Goal: Check status: Check status

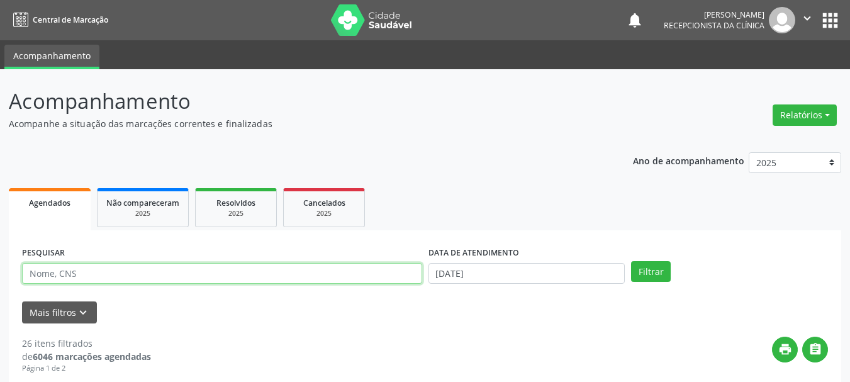
drag, startPoint x: 89, startPoint y: 280, endPoint x: 99, endPoint y: 274, distance: 11.3
click at [89, 280] on input "text" at bounding box center [222, 273] width 400 height 21
paste input "700009607736006"
type input "700009607736006"
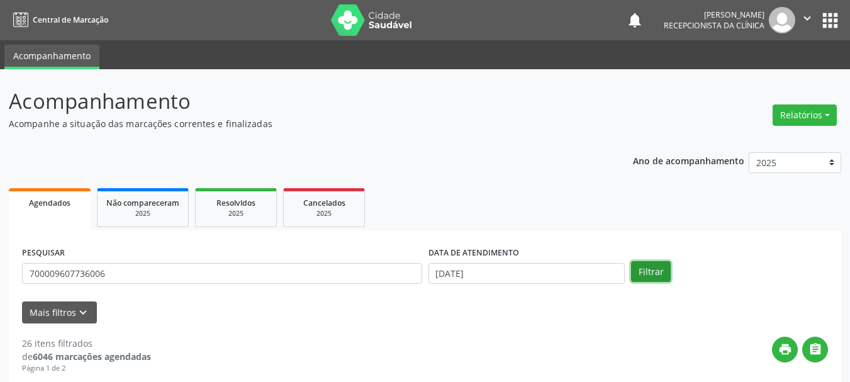
click at [655, 268] on button "Filtrar" at bounding box center [651, 271] width 40 height 21
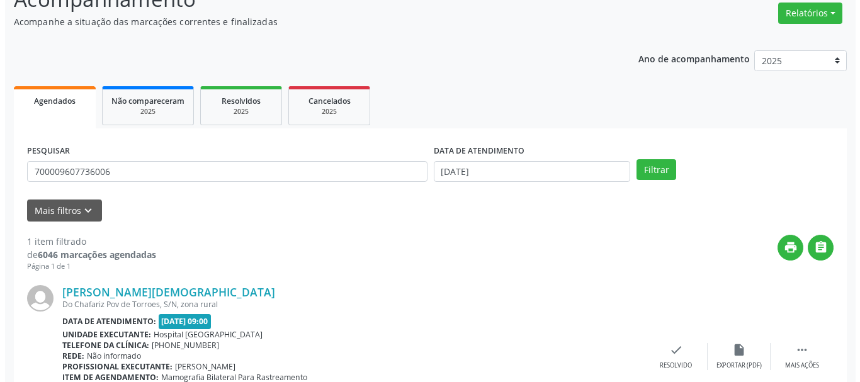
scroll to position [184, 0]
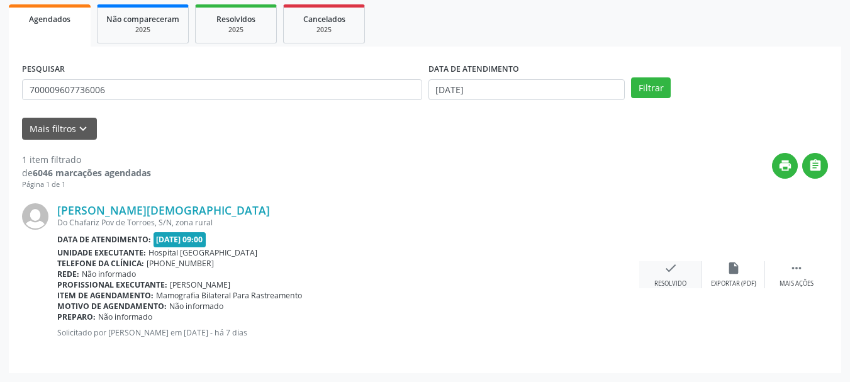
click at [679, 284] on div "Resolvido" at bounding box center [671, 283] width 32 height 9
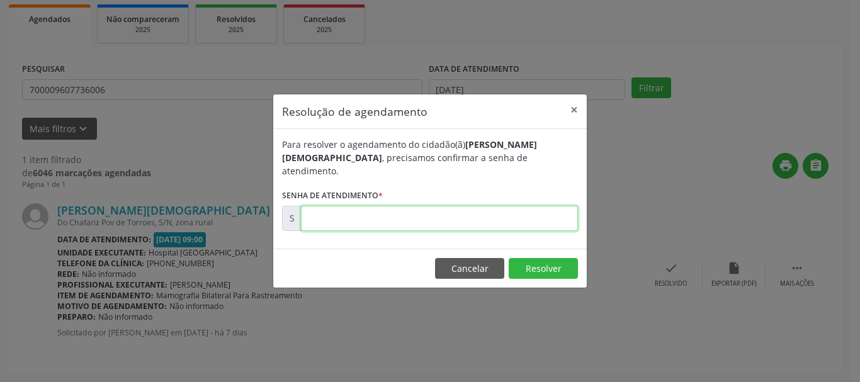
click at [457, 216] on input "text" at bounding box center [439, 218] width 277 height 25
type input "00179146"
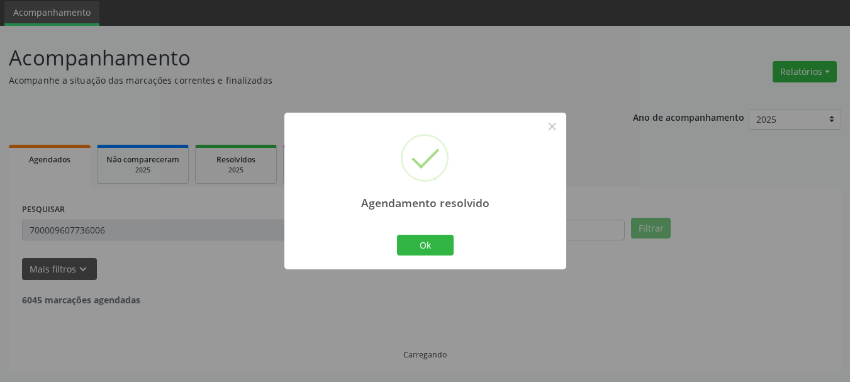
scroll to position [3, 0]
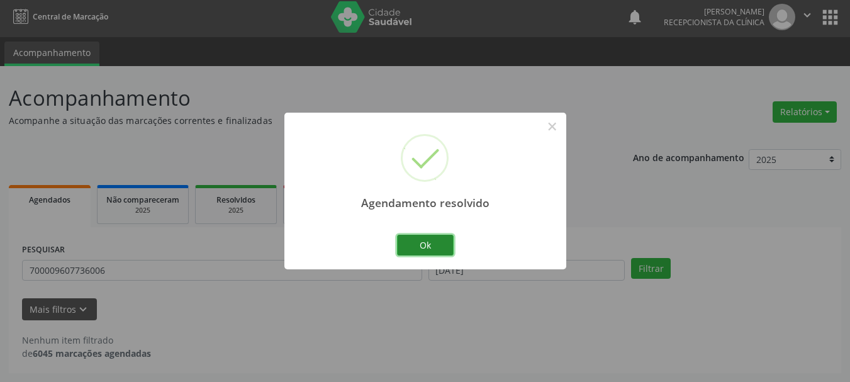
click at [431, 241] on button "Ok" at bounding box center [425, 245] width 57 height 21
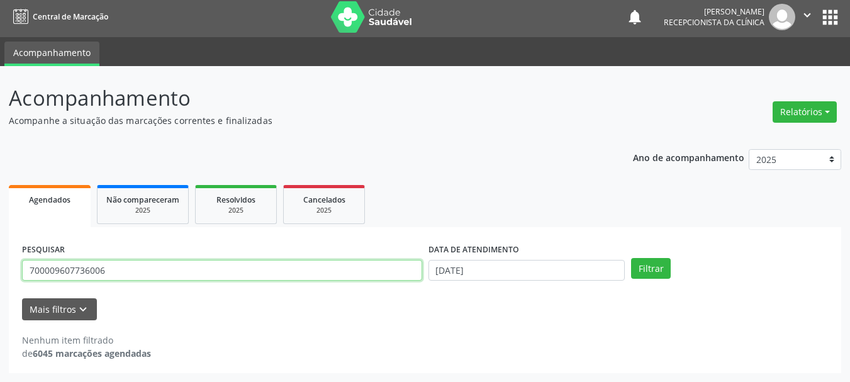
drag, startPoint x: 152, startPoint y: 276, endPoint x: 33, endPoint y: 260, distance: 120.7
click at [0, 290] on div "Acompanhamento Acompanhe a situação das marcações correntes e finalizadas Relat…" at bounding box center [425, 224] width 850 height 316
paste input "2108770836698"
type input "702108770836698"
click at [631, 258] on button "Filtrar" at bounding box center [651, 268] width 40 height 21
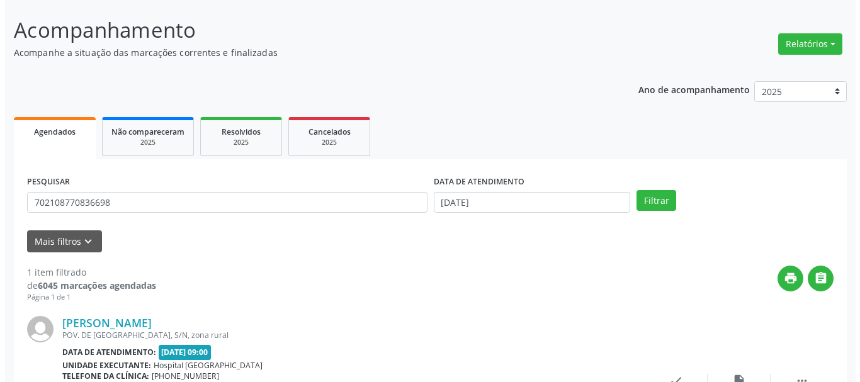
scroll to position [184, 0]
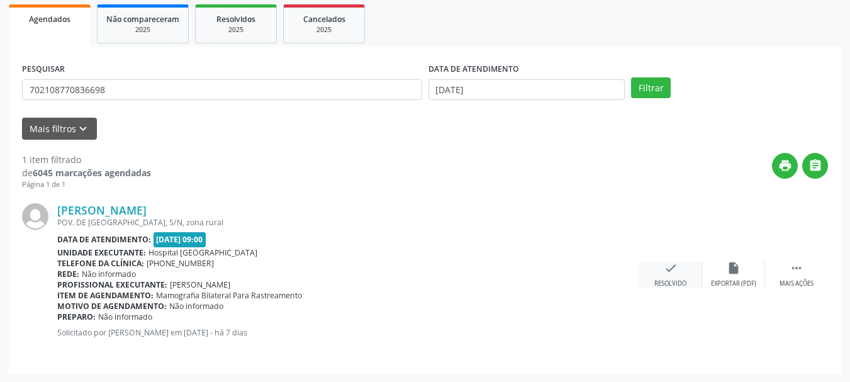
click at [664, 265] on div "check Resolvido" at bounding box center [671, 274] width 63 height 27
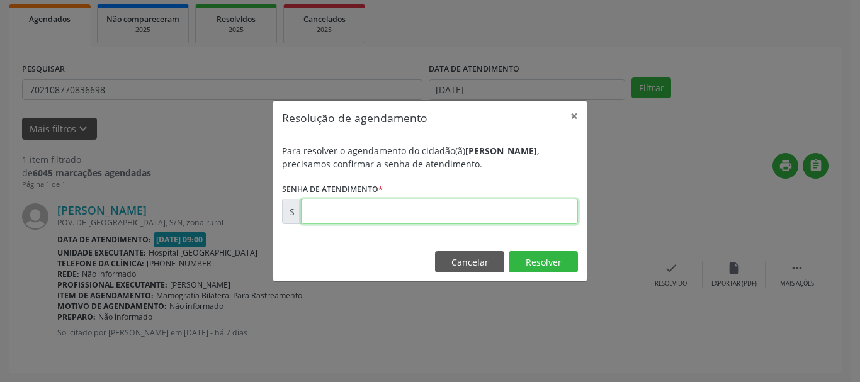
click at [448, 212] on input "text" at bounding box center [439, 211] width 277 height 25
type input "00179145"
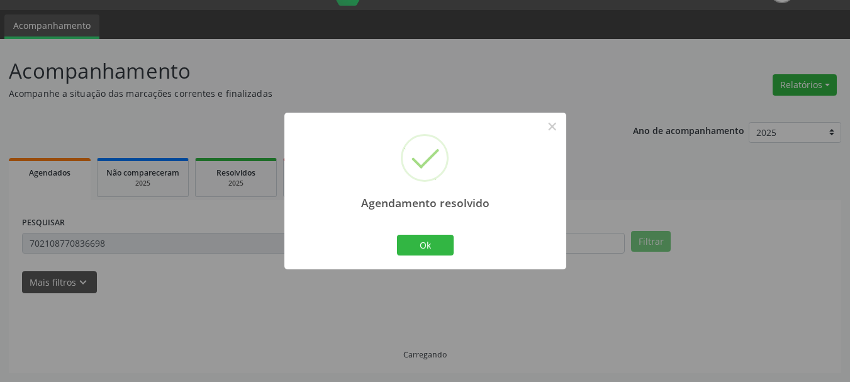
scroll to position [3, 0]
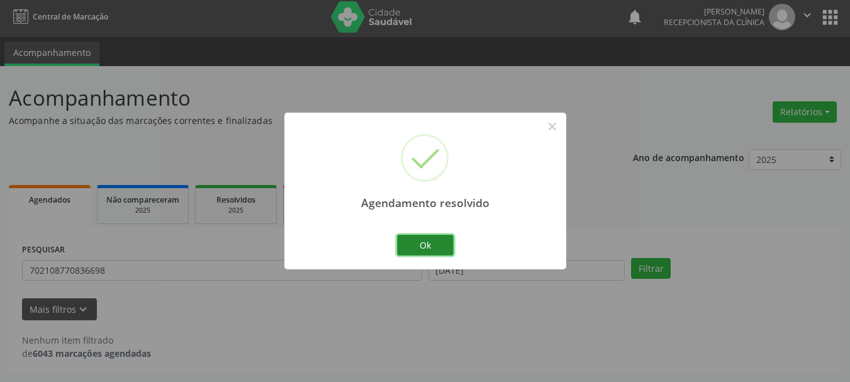
click at [426, 242] on button "Ok" at bounding box center [425, 245] width 57 height 21
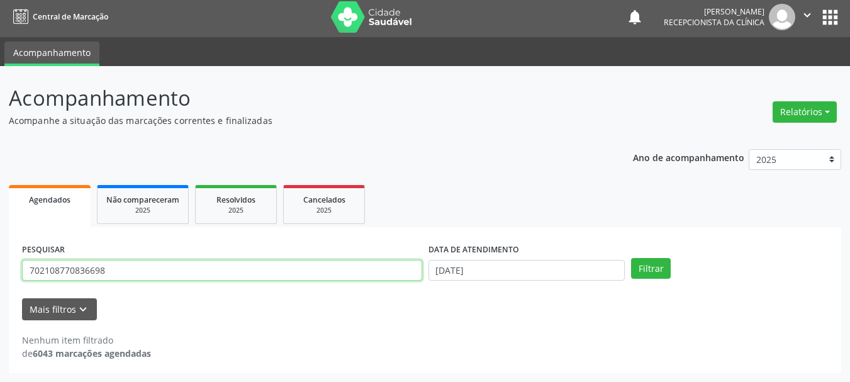
drag, startPoint x: 245, startPoint y: 273, endPoint x: 11, endPoint y: 283, distance: 234.4
click at [11, 283] on div "PESQUISAR 702108770836698 DATA DE ATENDIMENTO [DATE] Filtrar UNIDADE DE REFERÊN…" at bounding box center [425, 300] width 833 height 146
click at [139, 268] on input "text" at bounding box center [222, 270] width 400 height 21
paste input "701005865140496"
type input "701005865140496"
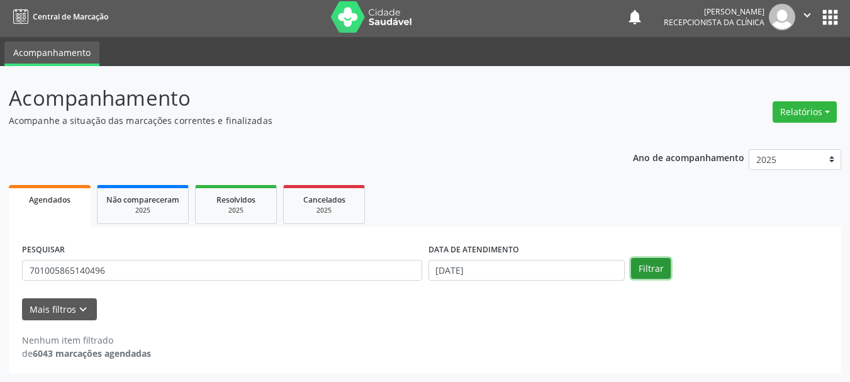
click at [654, 260] on button "Filtrar" at bounding box center [651, 268] width 40 height 21
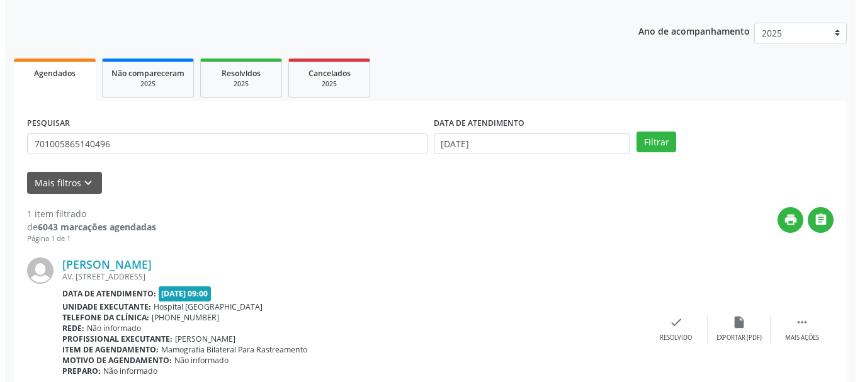
scroll to position [184, 0]
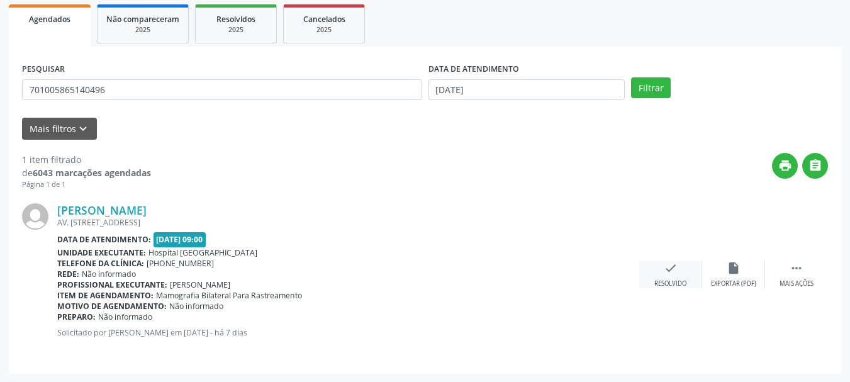
click at [651, 278] on div "check Resolvido" at bounding box center [671, 274] width 63 height 27
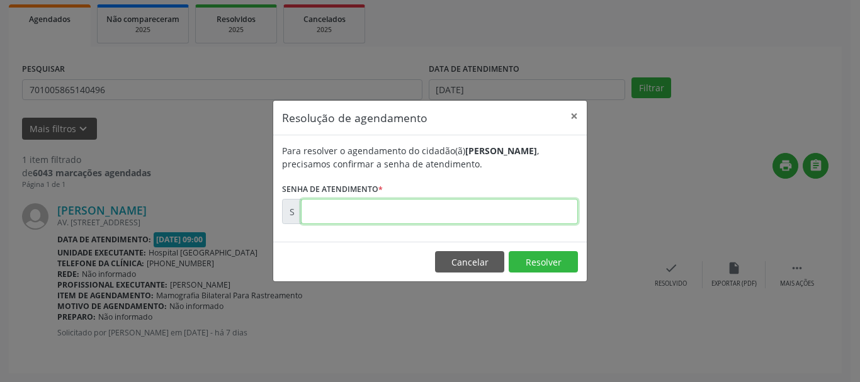
click at [461, 215] on input "text" at bounding box center [439, 211] width 277 height 25
type input "00179196"
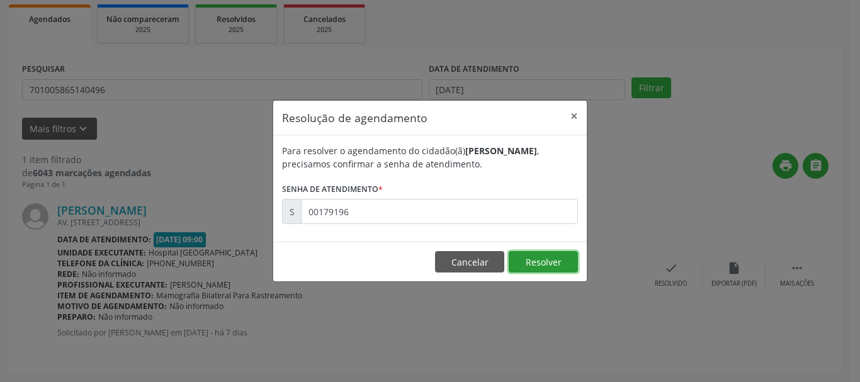
click at [530, 258] on button "Resolver" at bounding box center [543, 261] width 69 height 21
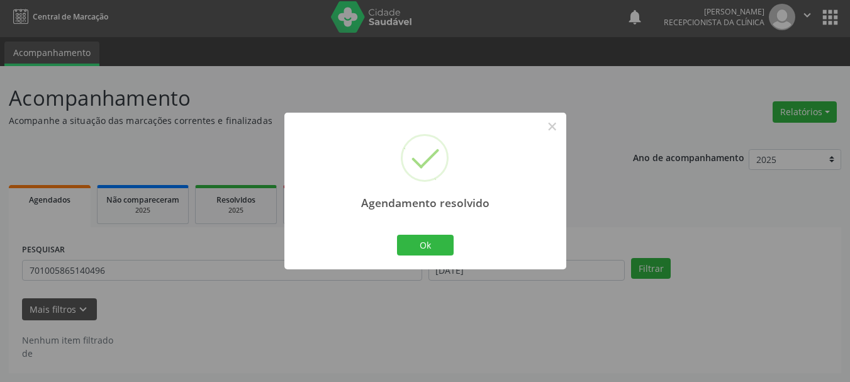
scroll to position [3, 0]
click at [417, 237] on button "Ok" at bounding box center [425, 245] width 57 height 21
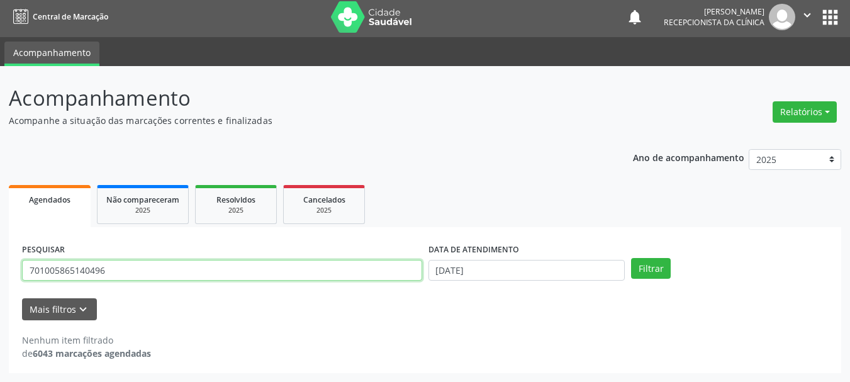
drag, startPoint x: 149, startPoint y: 277, endPoint x: 40, endPoint y: 287, distance: 110.0
click at [40, 287] on div "PESQUISAR 701005865140496" at bounding box center [222, 264] width 407 height 49
drag, startPoint x: 187, startPoint y: 268, endPoint x: 0, endPoint y: 286, distance: 187.8
click at [0, 286] on div "Acompanhamento Acompanhe a situação das marcações correntes e finalizadas Relat…" at bounding box center [425, 224] width 850 height 316
type input "v"
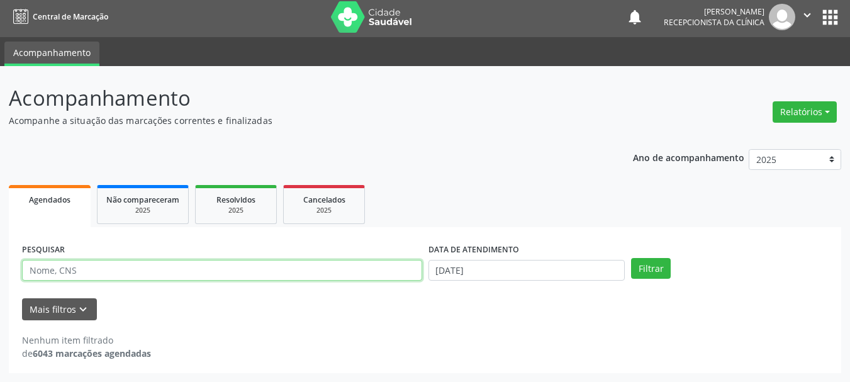
paste input "702900584725275"
type input "702900584725275"
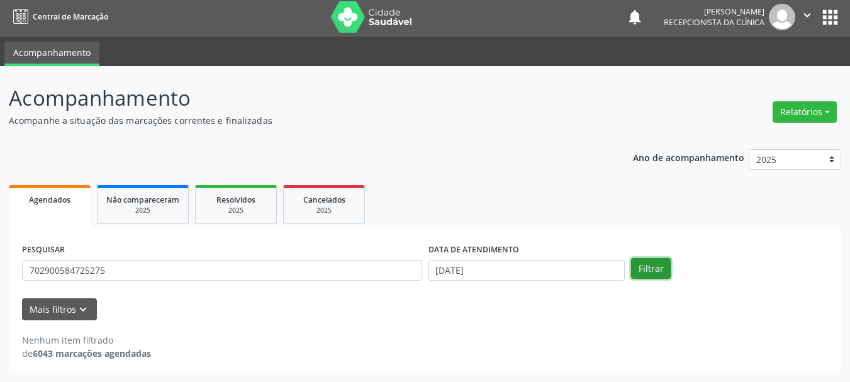
click at [648, 273] on button "Filtrar" at bounding box center [651, 268] width 40 height 21
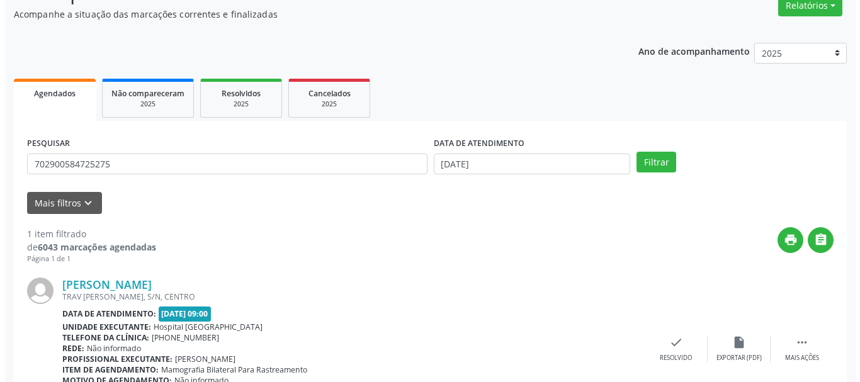
scroll to position [184, 0]
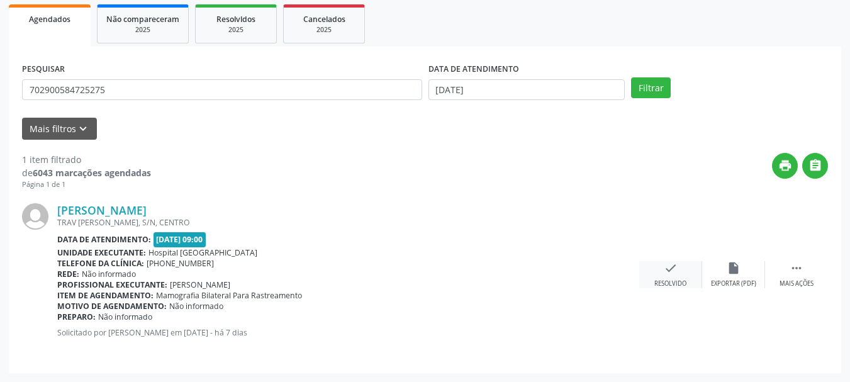
click at [660, 266] on div "check Resolvido" at bounding box center [671, 274] width 63 height 27
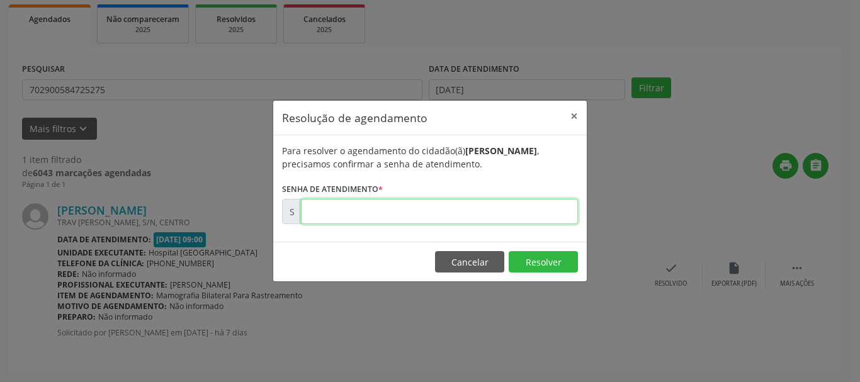
click at [400, 215] on input "text" at bounding box center [439, 211] width 277 height 25
type input "00179199"
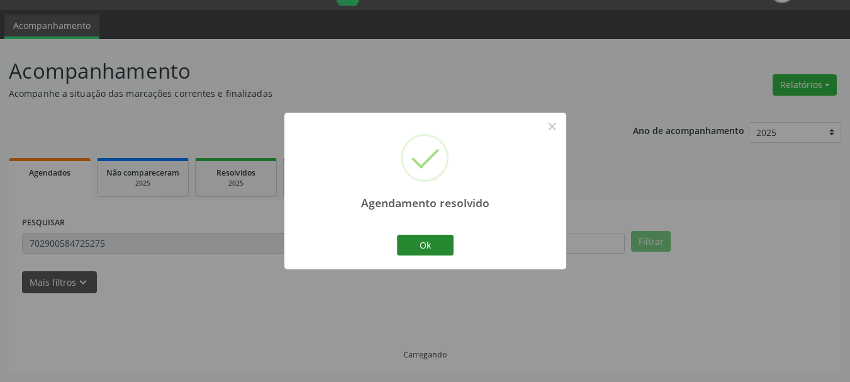
scroll to position [3, 0]
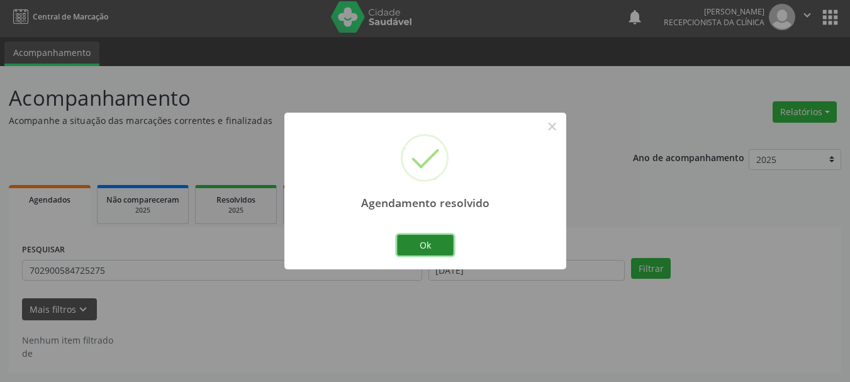
click at [443, 247] on button "Ok" at bounding box center [425, 245] width 57 height 21
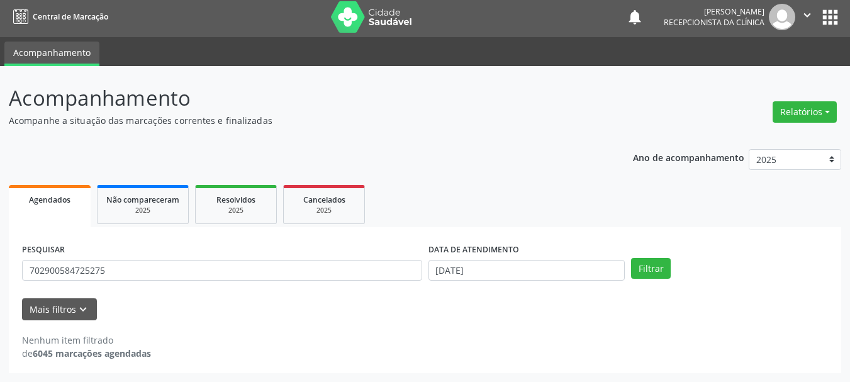
click at [608, 302] on div "Mais filtros keyboard_arrow_down" at bounding box center [425, 309] width 813 height 22
